Goal: Task Accomplishment & Management: Manage account settings

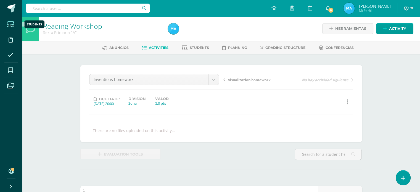
scroll to position [1, 0]
click at [13, 26] on icon at bounding box center [10, 25] width 7 height 6
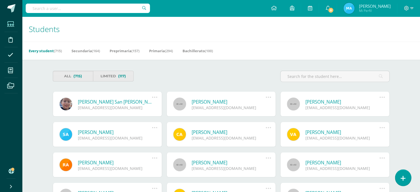
click at [405, 179] on link at bounding box center [403, 178] width 16 height 16
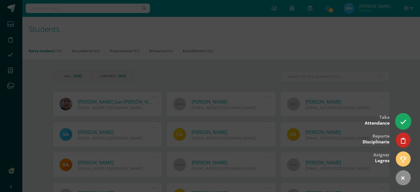
click at [403, 125] on icon at bounding box center [403, 122] width 6 height 6
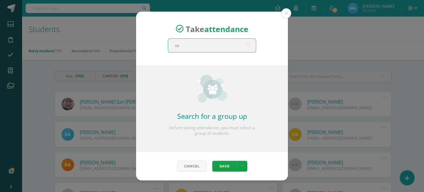
type input "sex"
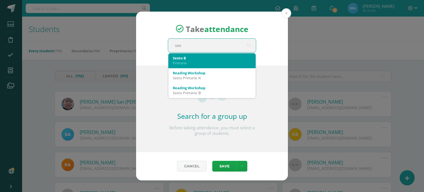
click at [218, 59] on div "Sexto B" at bounding box center [212, 58] width 78 height 5
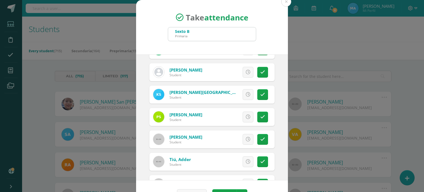
scroll to position [530, 0]
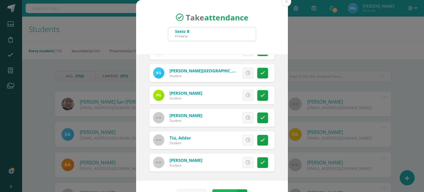
click at [220, 190] on button "Save" at bounding box center [224, 194] width 24 height 11
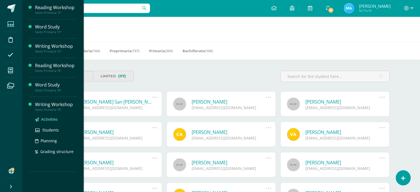
click at [49, 120] on span "Activities" at bounding box center [49, 119] width 17 height 5
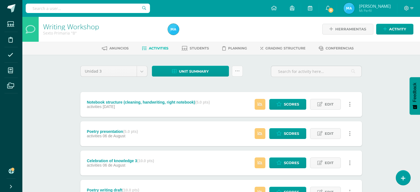
click at [241, 72] on link at bounding box center [237, 71] width 11 height 11
click at [233, 88] on link "Subir actividades en masa" at bounding box center [223, 88] width 61 height 13
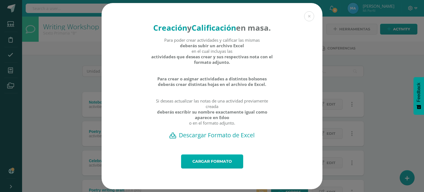
click at [219, 169] on link "Cargar formato" at bounding box center [212, 161] width 62 height 14
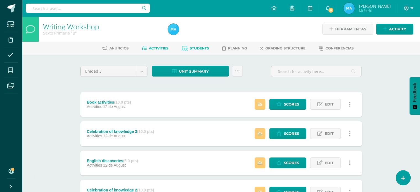
click at [202, 48] on span "Students" at bounding box center [199, 48] width 19 height 4
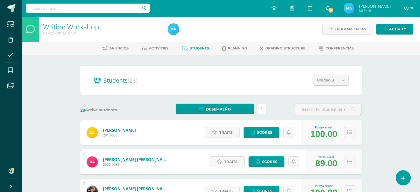
click at [259, 109] on link at bounding box center [261, 109] width 9 height 11
click at [139, 107] on div "28 Active students" at bounding box center [114, 109] width 72 height 11
click at [267, 132] on span "Scores" at bounding box center [264, 132] width 15 height 10
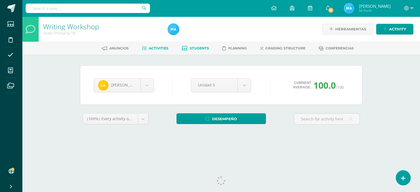
click at [162, 51] on link "Activities" at bounding box center [155, 48] width 27 height 9
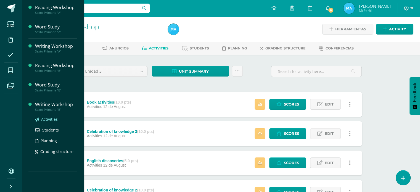
click at [48, 120] on span "Activities" at bounding box center [49, 119] width 17 height 5
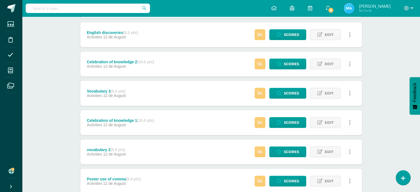
scroll to position [110, 0]
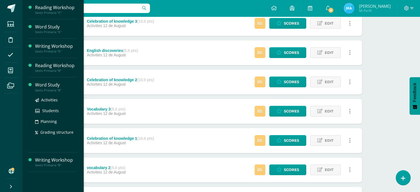
click at [43, 86] on div "Word Study" at bounding box center [56, 85] width 42 height 6
